Goal: Task Accomplishment & Management: Use online tool/utility

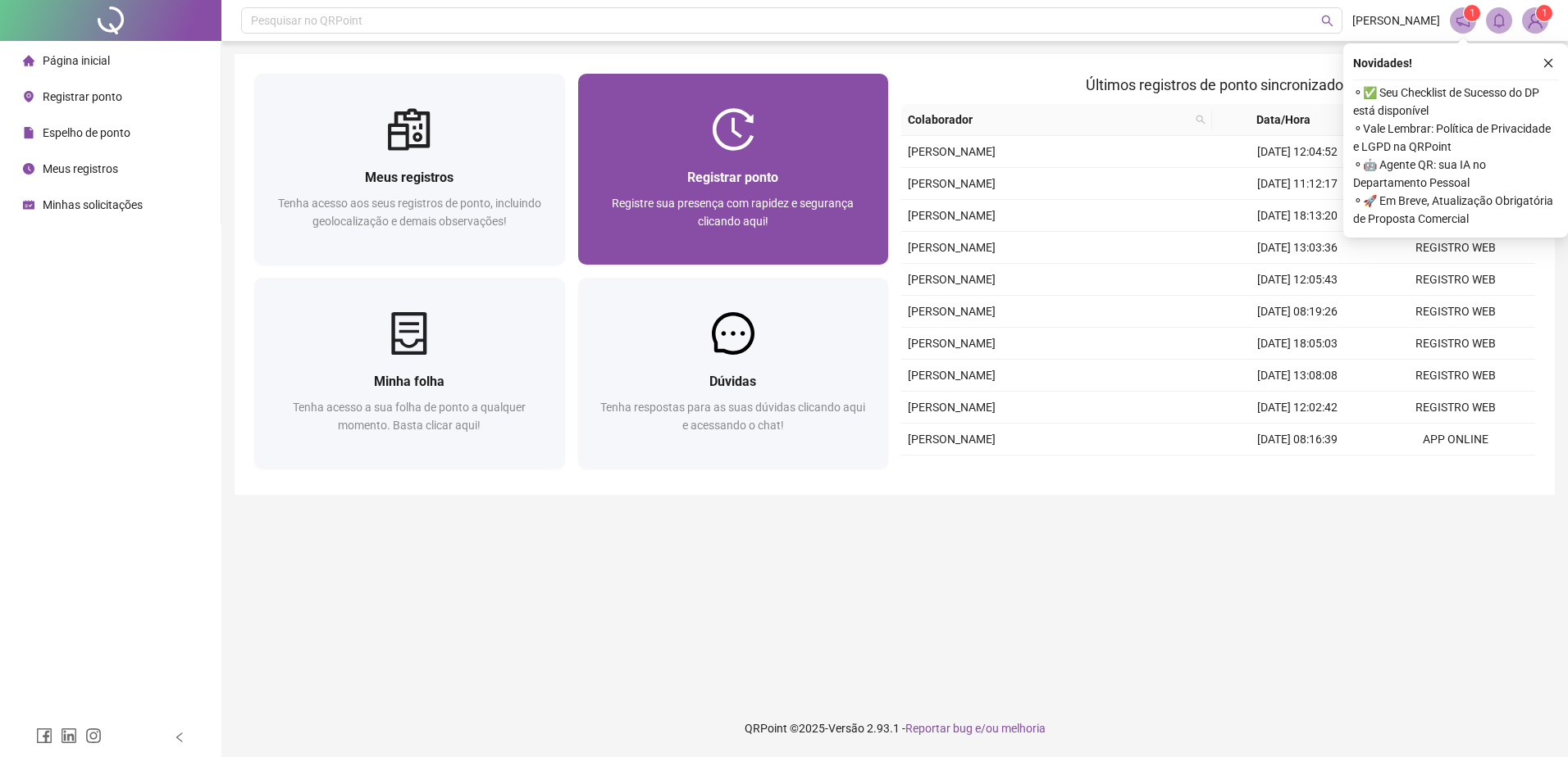
click at [766, 179] on span "Registrar ponto" at bounding box center [733, 177] width 91 height 16
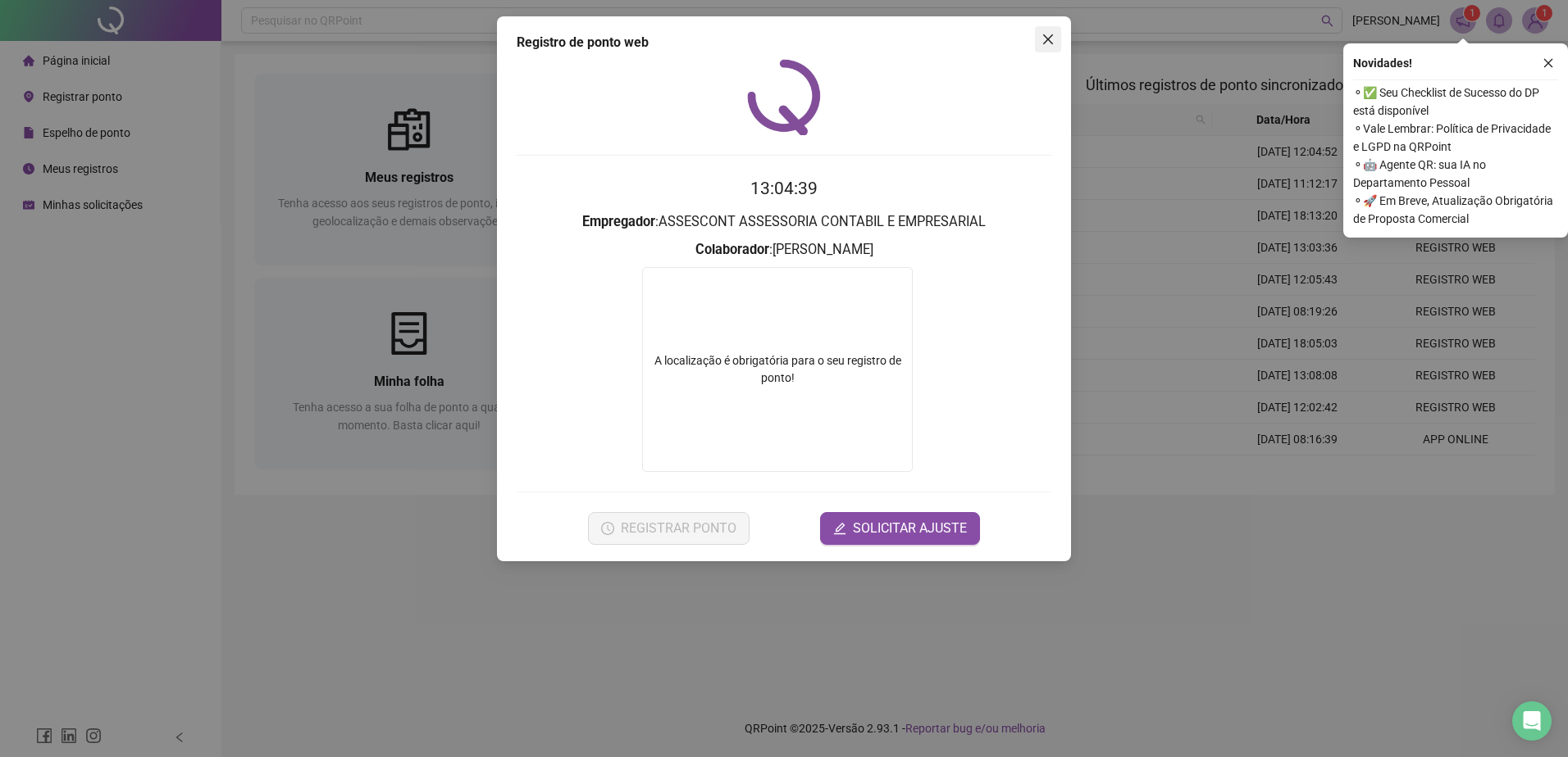
click at [1050, 36] on icon "close" at bounding box center [1048, 40] width 13 height 13
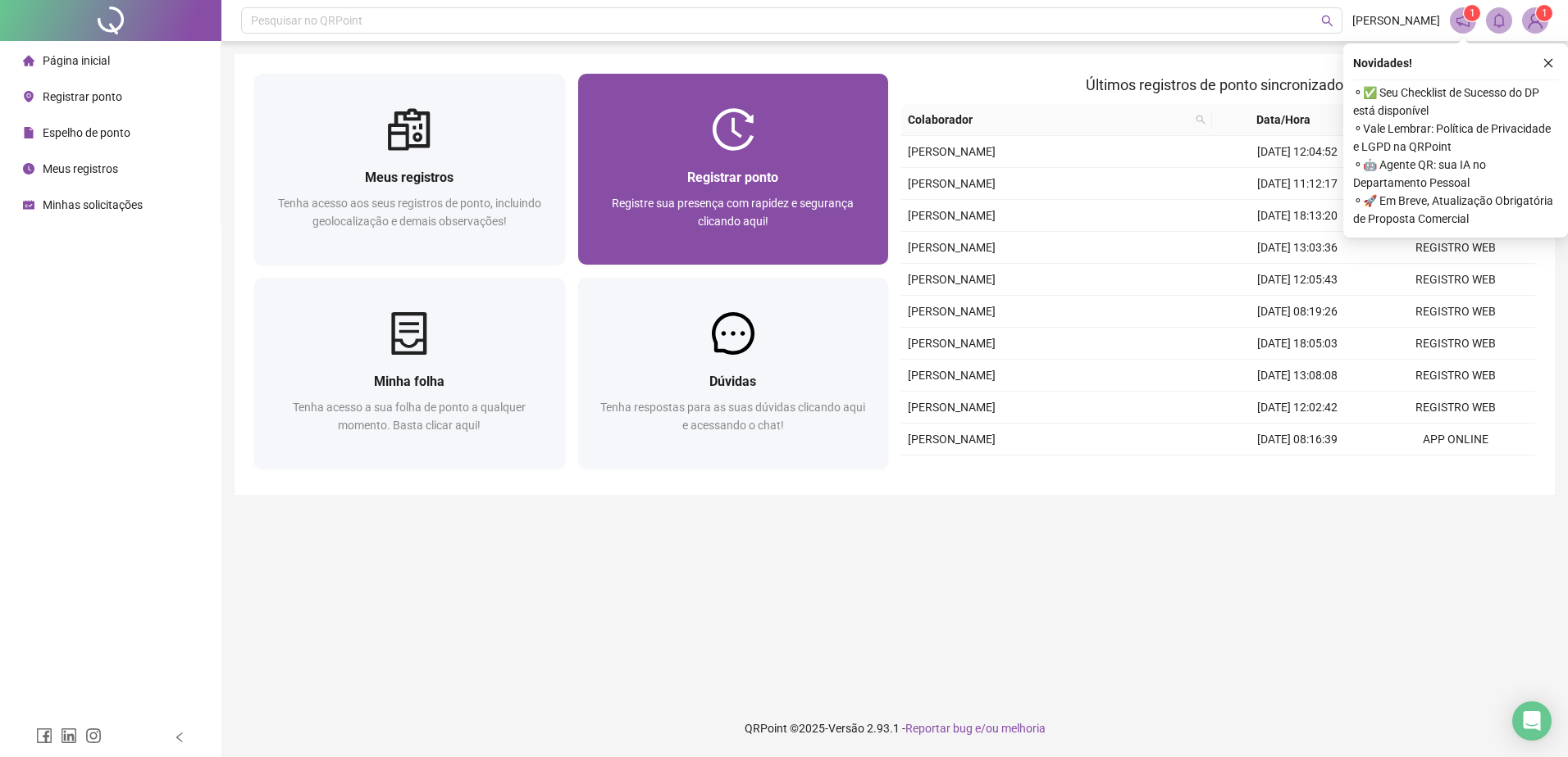
click at [806, 130] on div at bounding box center [733, 130] width 311 height 42
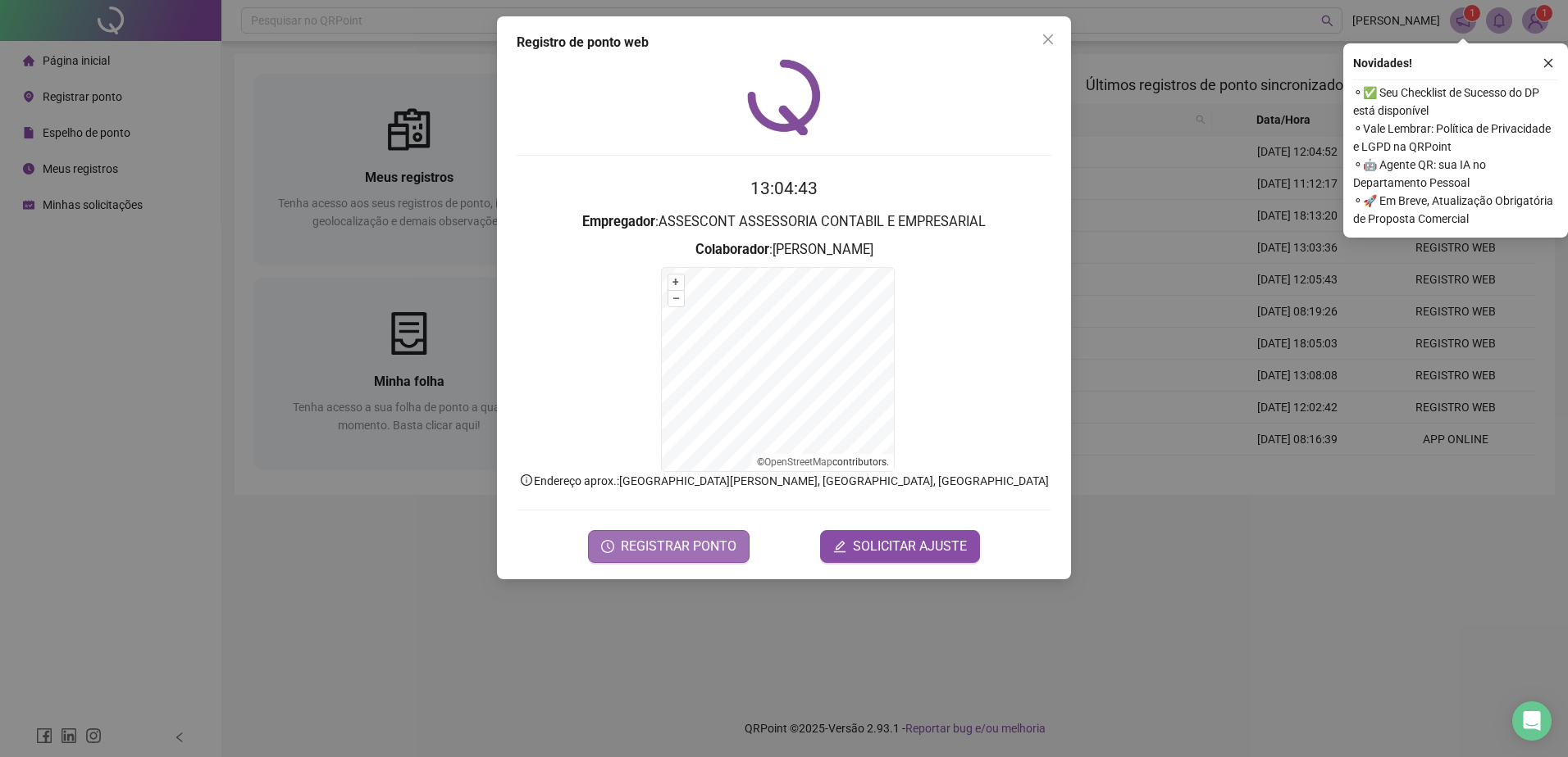
click at [678, 558] on button "REGISTRAR PONTO" at bounding box center [669, 547] width 162 height 33
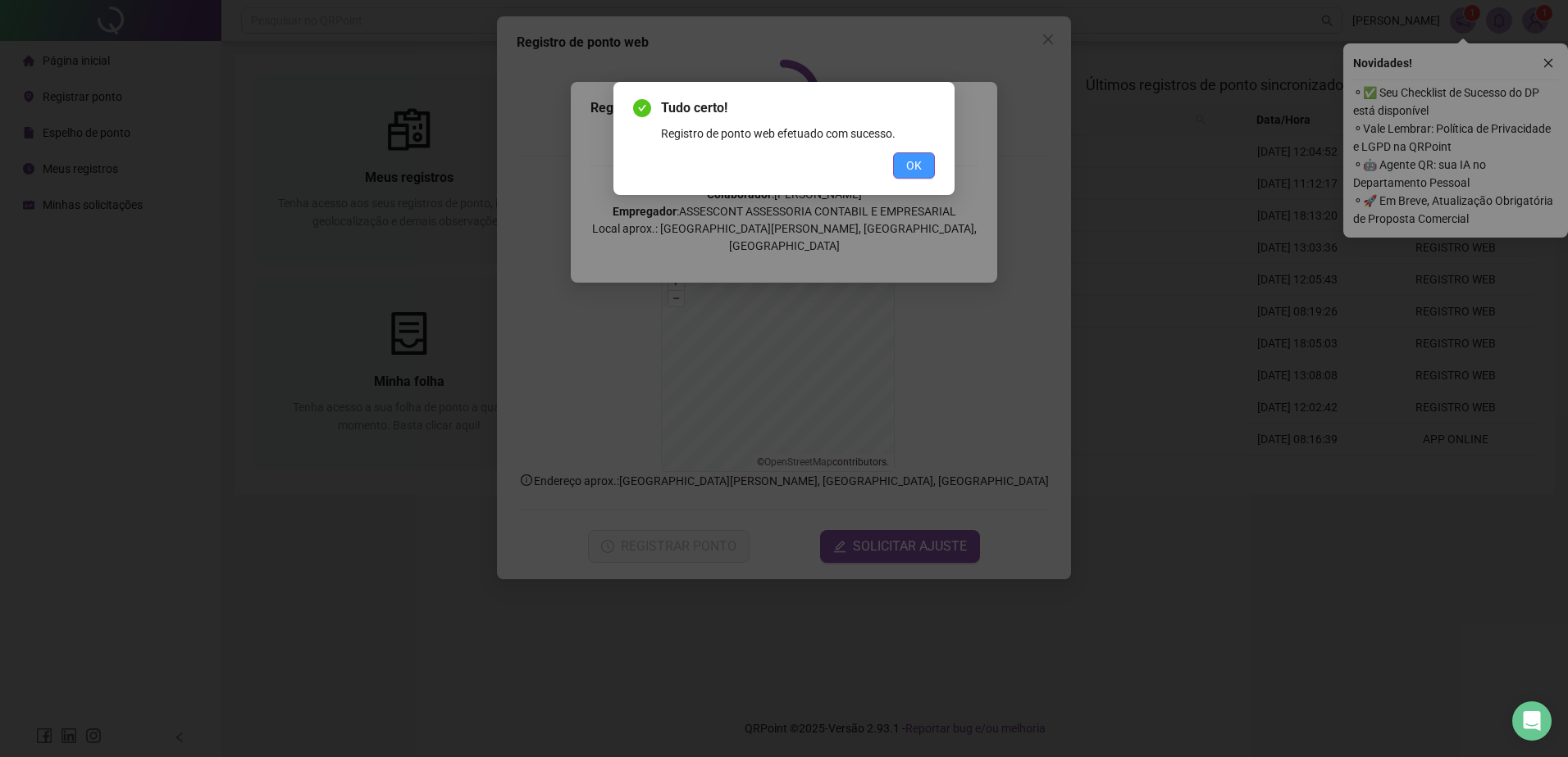
click at [914, 172] on span "OK" at bounding box center [914, 165] width 16 height 18
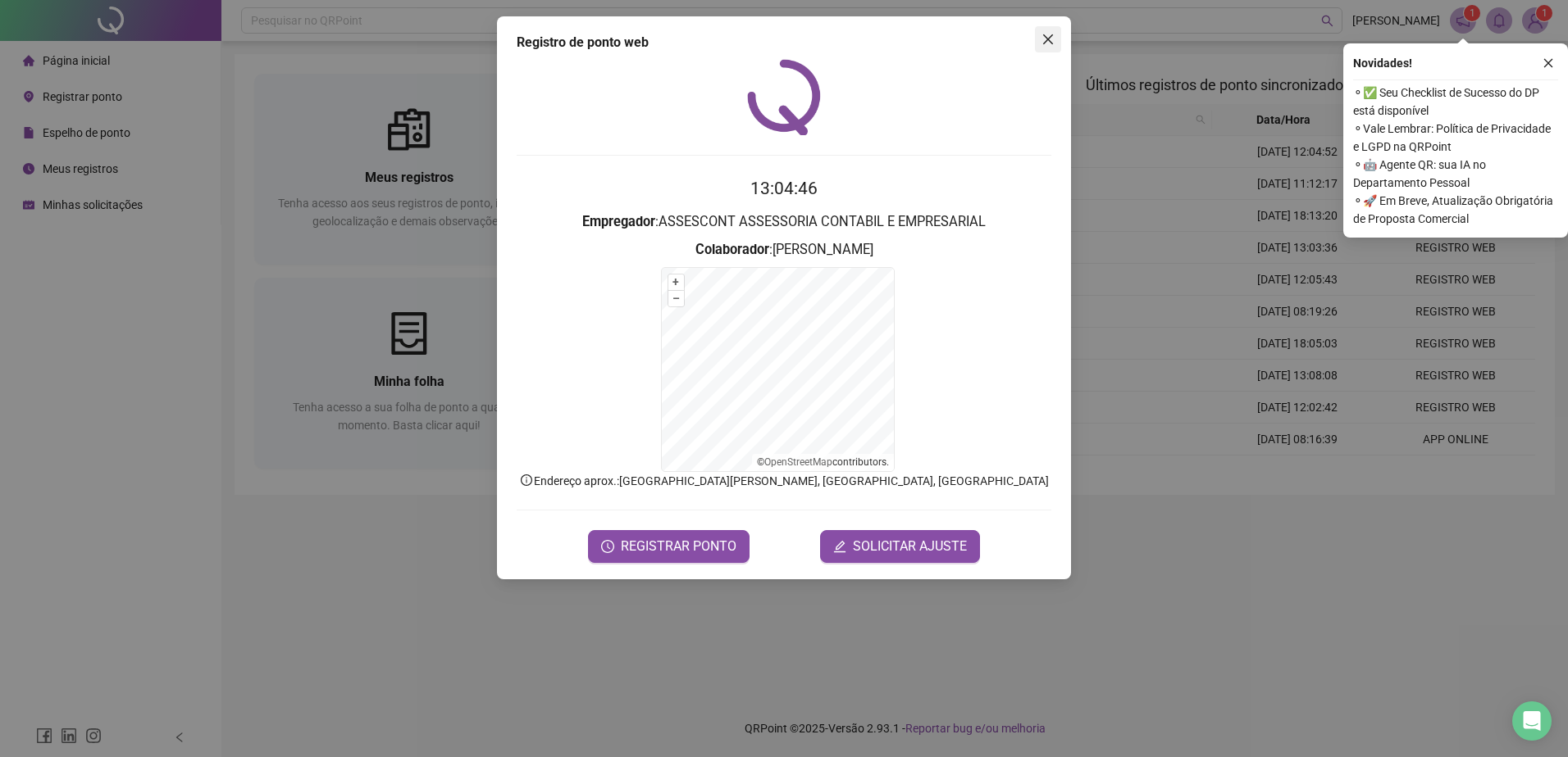
click at [1038, 41] on span "Close" at bounding box center [1048, 40] width 27 height 13
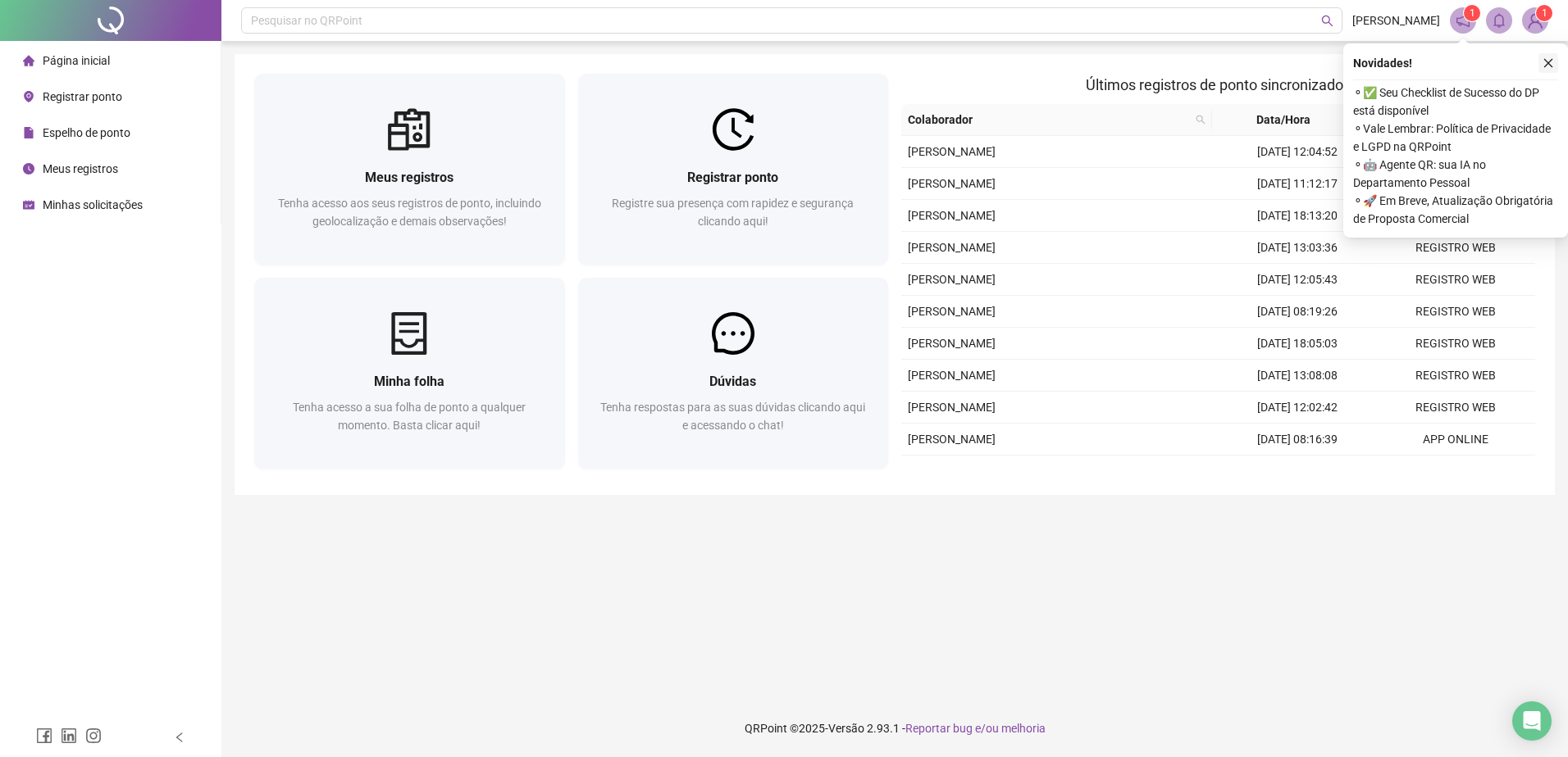
click at [1555, 63] on button "button" at bounding box center [1548, 62] width 19 height 19
